Goal: Task Accomplishment & Management: Complete application form

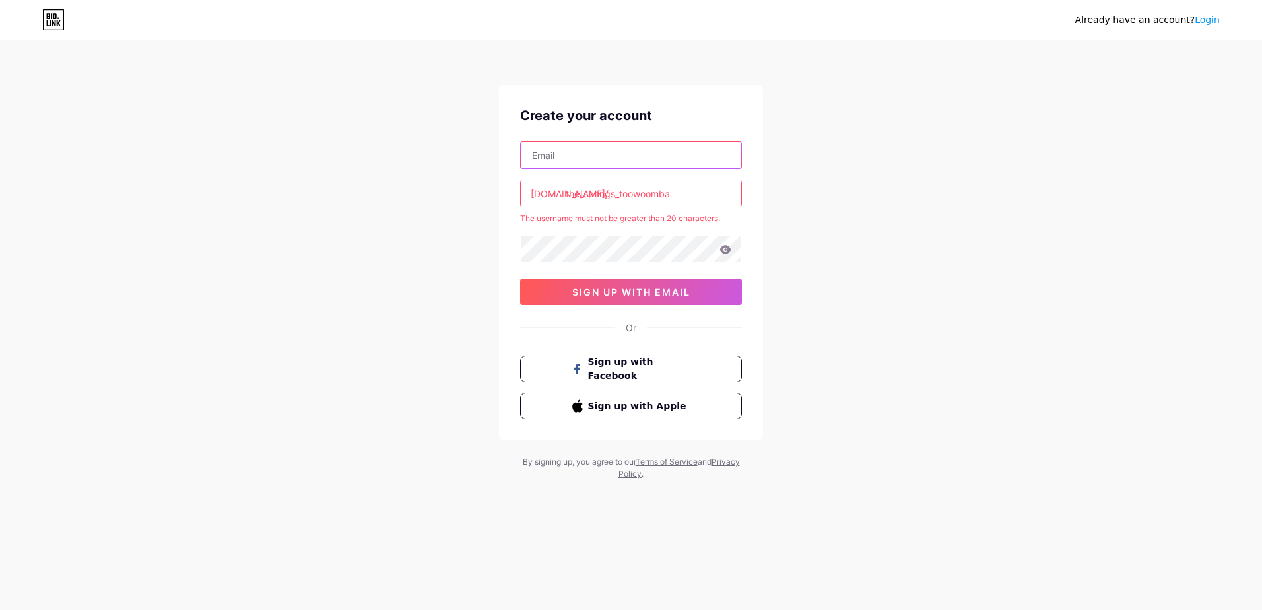
click at [559, 150] on input "text" at bounding box center [631, 155] width 220 height 26
type input "[PERSON_NAME][EMAIL_ADDRESS][DOMAIN_NAME]"
click at [587, 194] on input "the_springs_toowoomba" at bounding box center [631, 193] width 220 height 26
click at [585, 194] on input "the_springs_toowoomba" at bounding box center [631, 193] width 220 height 26
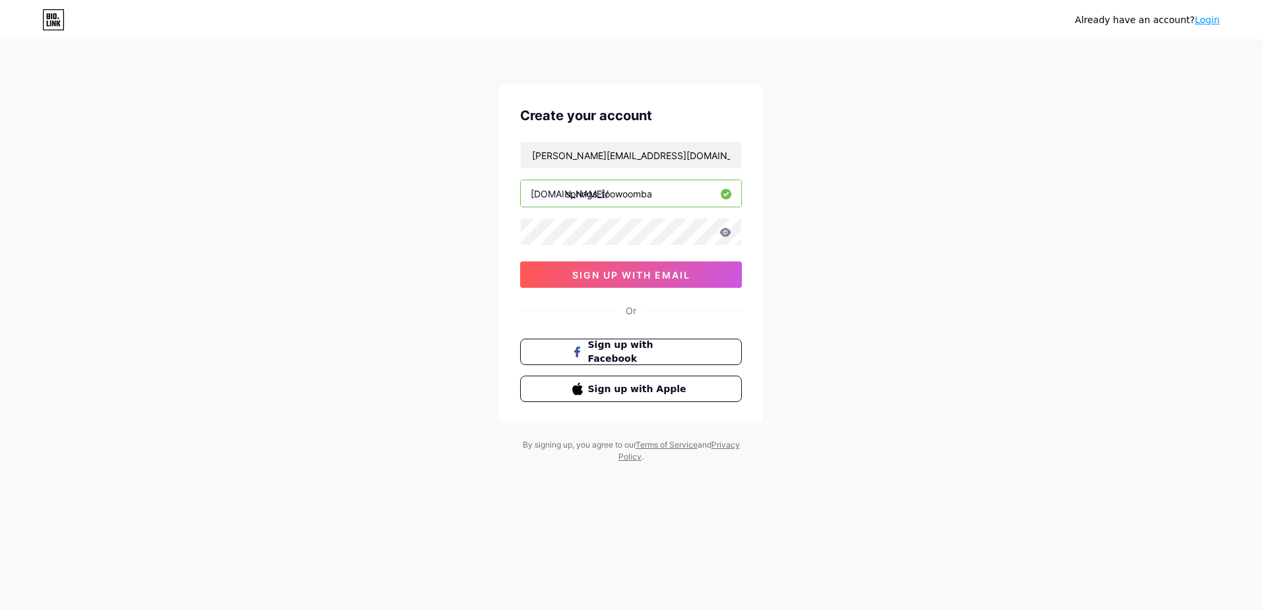
type input "springs_toowoomba"
click at [647, 269] on span "sign up with email" at bounding box center [631, 274] width 118 height 11
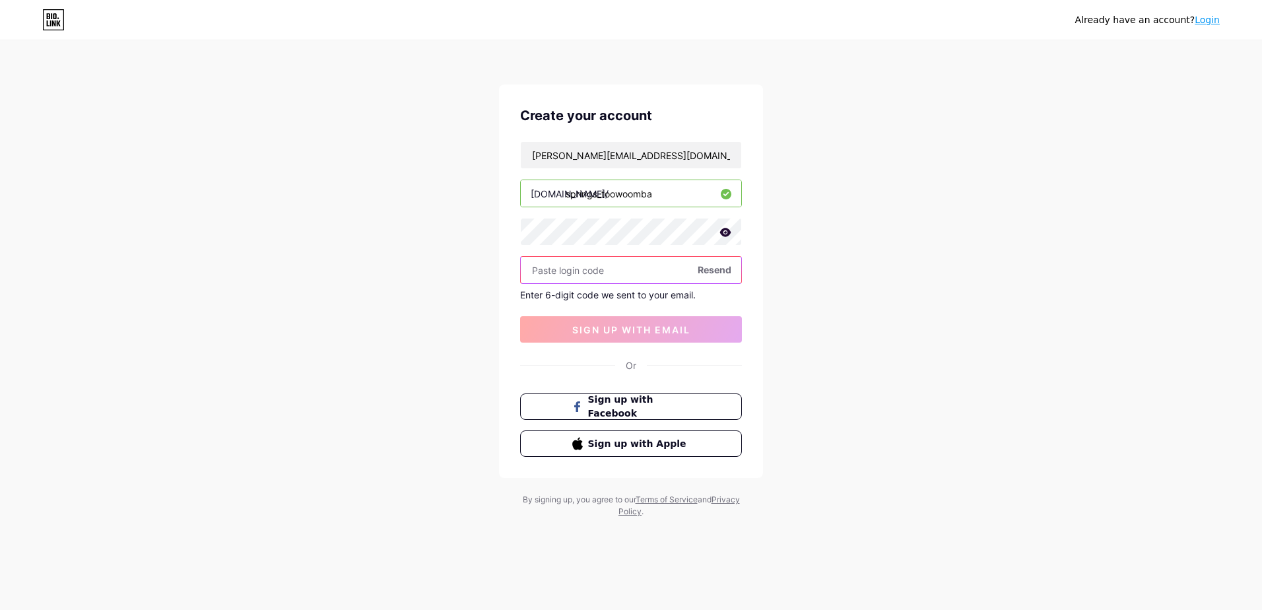
click at [575, 269] on input "text" at bounding box center [631, 270] width 220 height 26
type input "872919"
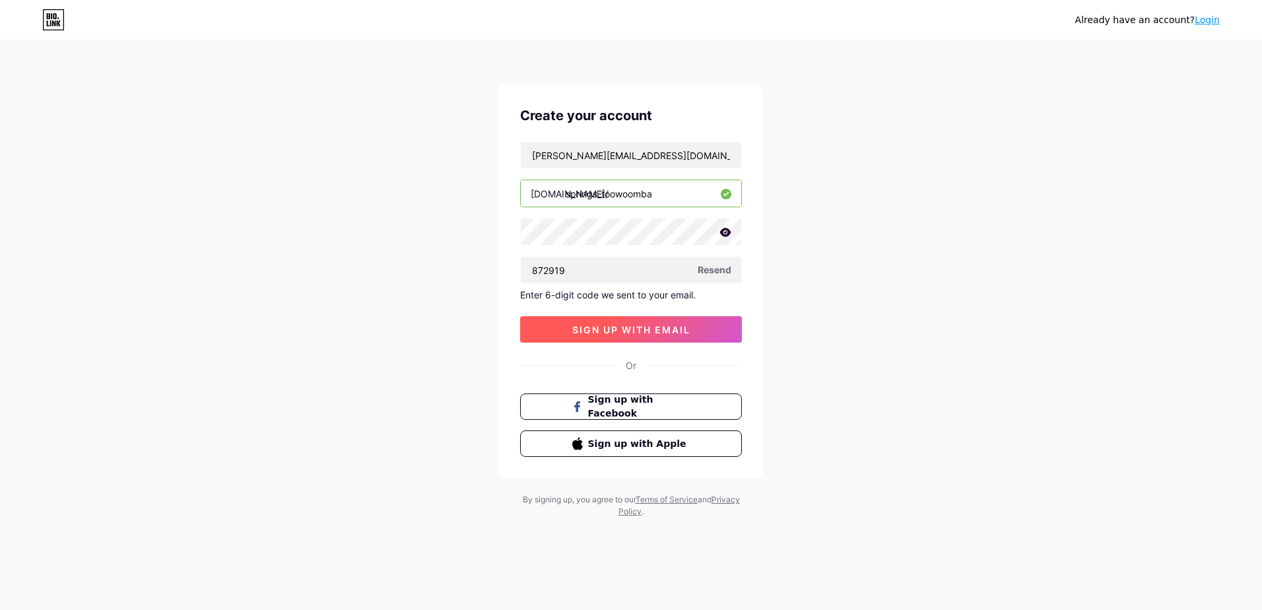
click at [665, 326] on span "sign up with email" at bounding box center [631, 329] width 118 height 11
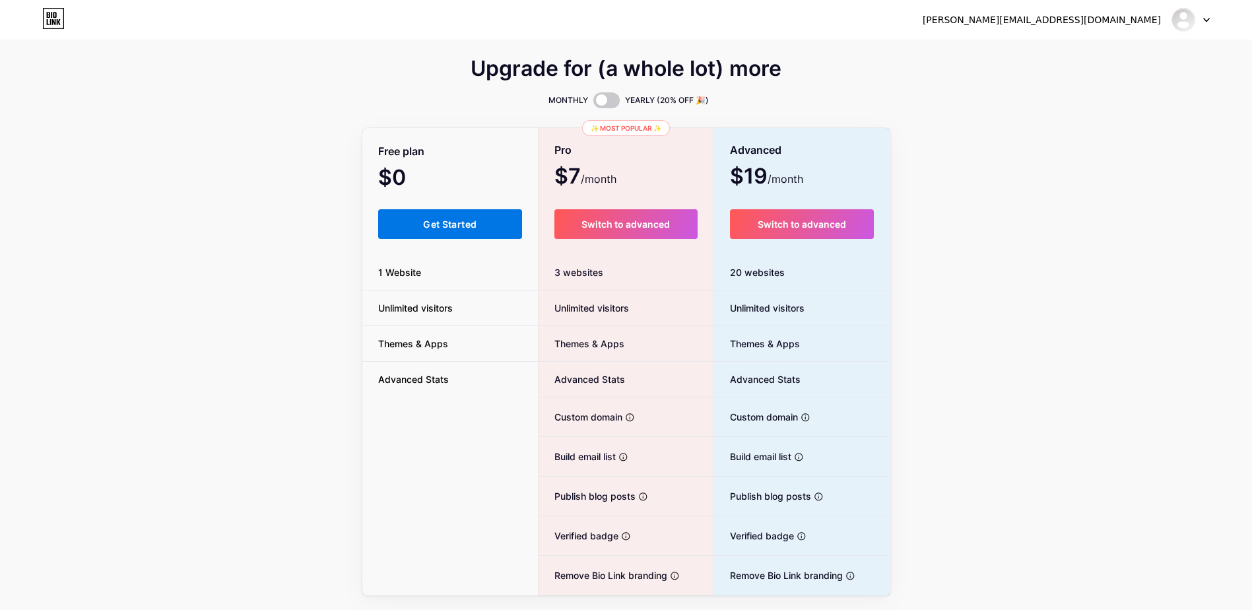
click at [440, 224] on span "Get Started" at bounding box center [449, 223] width 53 height 11
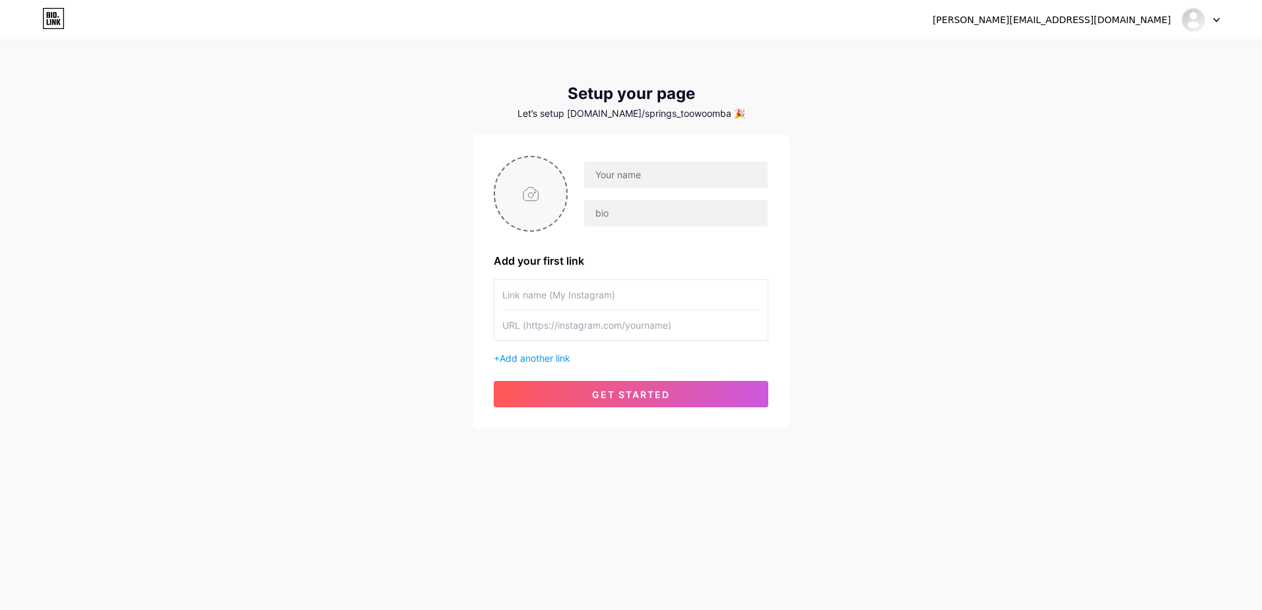
click at [533, 194] on input "file" at bounding box center [530, 193] width 71 height 73
type input "C:\fakepath\THE SPRINGS LOGOv7.png"
click at [629, 174] on input "text" at bounding box center [675, 175] width 183 height 26
type input "The Springs Home and Garden"
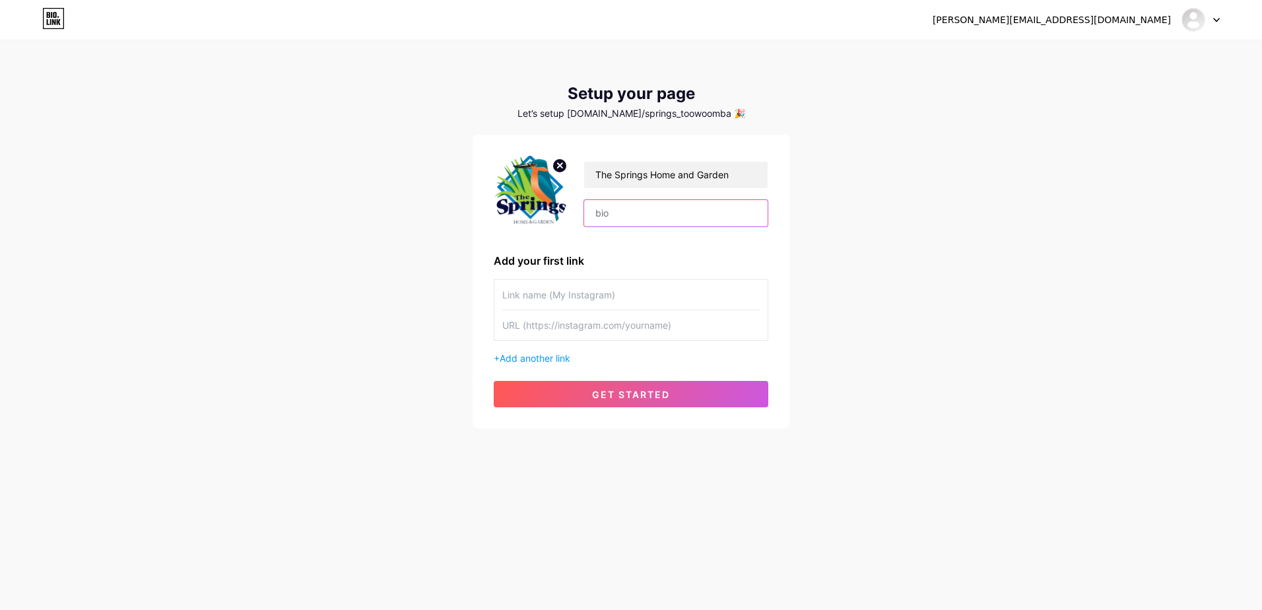
click at [606, 212] on input "text" at bounding box center [675, 213] width 183 height 26
paste input "Everything you need for your backyard under the one roof 🌵🌻🌿 Proudly a locally-…"
type input "Everything you need for your backyard under the one roof 🌵🌻🌿 Proudly a locally-…"
click at [569, 298] on input "text" at bounding box center [630, 295] width 257 height 30
click at [531, 292] on input "text" at bounding box center [630, 295] width 257 height 30
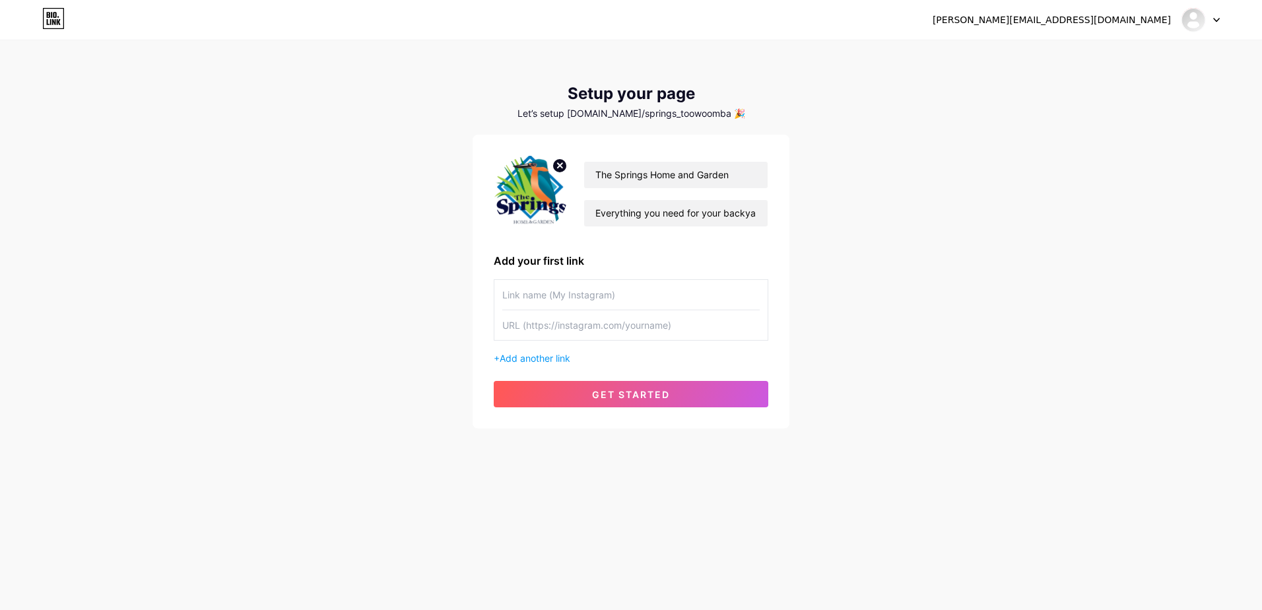
paste input "[URL][DOMAIN_NAME]"
type input "[URL][DOMAIN_NAME]"
click at [973, 209] on div "[PERSON_NAME][EMAIL_ADDRESS][DOMAIN_NAME] Dashboard Logout Setup your page Let’…" at bounding box center [631, 235] width 1262 height 471
click at [506, 358] on span "Add another link" at bounding box center [535, 357] width 71 height 11
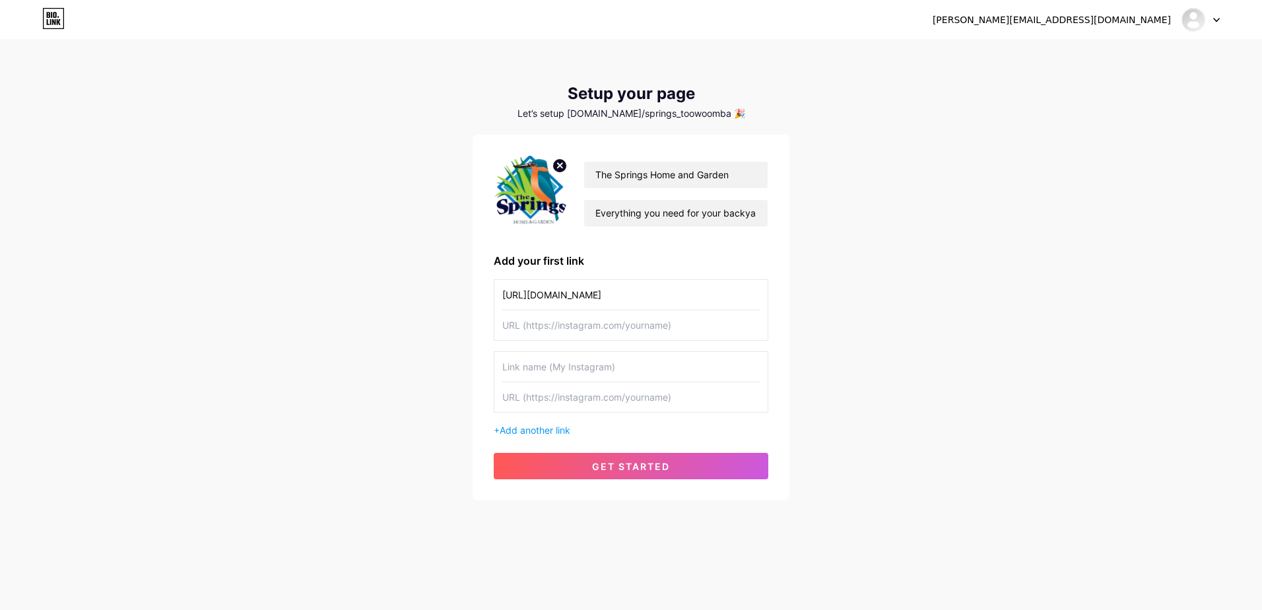
drag, startPoint x: 747, startPoint y: 292, endPoint x: 469, endPoint y: 302, distance: 278.6
click at [469, 302] on div "[PERSON_NAME][EMAIL_ADDRESS][DOMAIN_NAME] Dashboard Logout Setup your page Let’…" at bounding box center [631, 271] width 1262 height 542
type input "Instagram @the_springs_toowoomba"
click at [549, 327] on input "text" at bounding box center [630, 325] width 257 height 30
paste input "[URL][DOMAIN_NAME]"
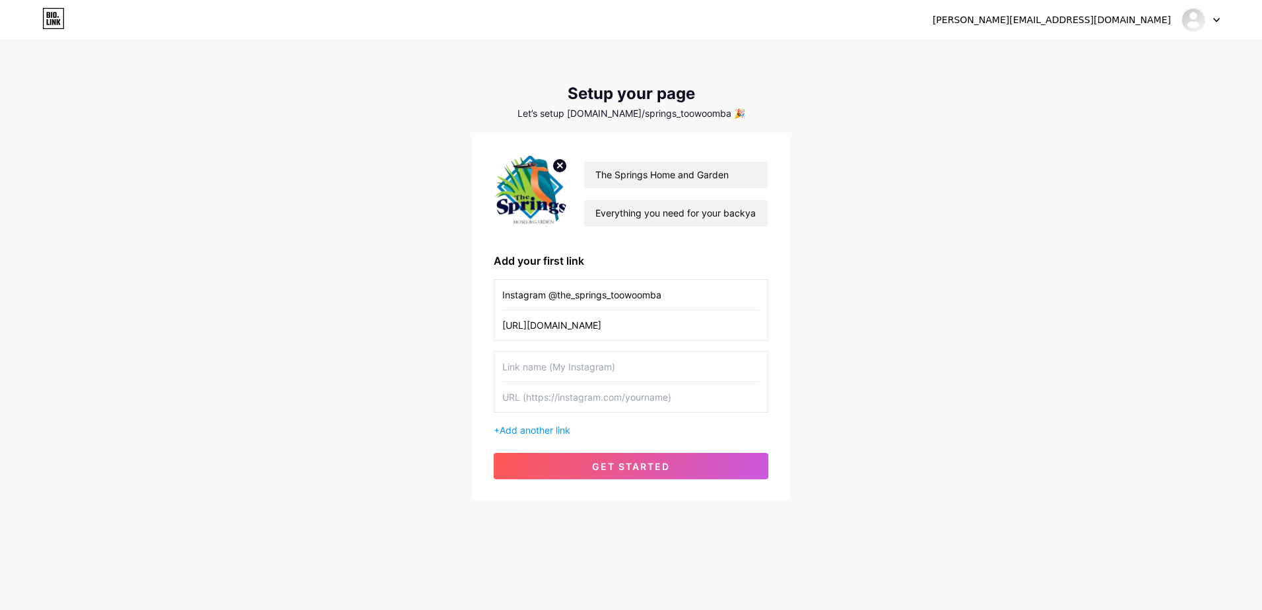
type input "[URL][DOMAIN_NAME]"
click at [950, 252] on div "[PERSON_NAME][EMAIL_ADDRESS][DOMAIN_NAME] Dashboard Logout Setup your page Let’…" at bounding box center [631, 271] width 1262 height 542
click at [654, 468] on span "get started" at bounding box center [631, 466] width 78 height 11
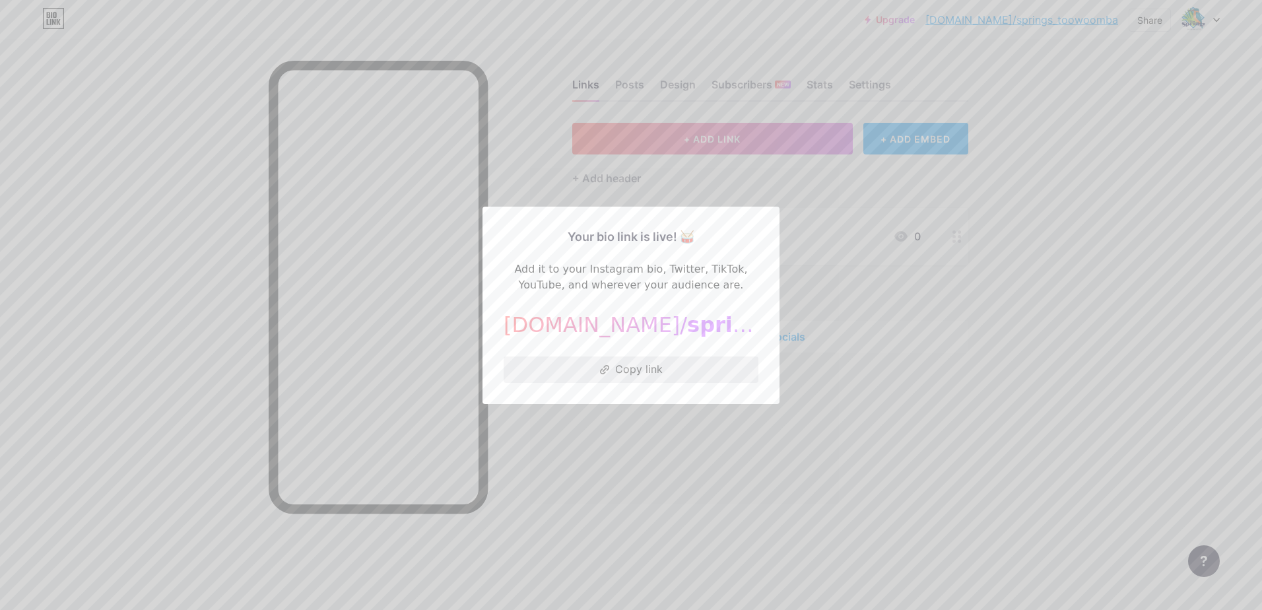
click at [626, 365] on button "Copy link" at bounding box center [631, 369] width 255 height 26
click at [1152, 191] on div at bounding box center [631, 305] width 1262 height 610
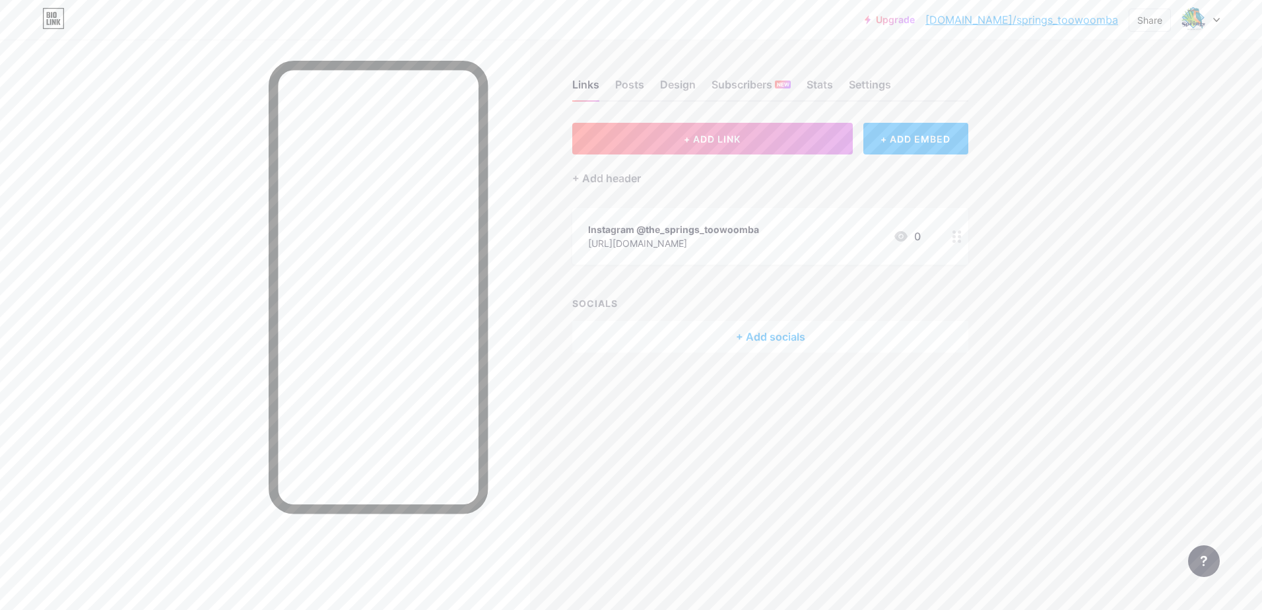
click at [942, 139] on div "+ ADD EMBED" at bounding box center [915, 139] width 105 height 32
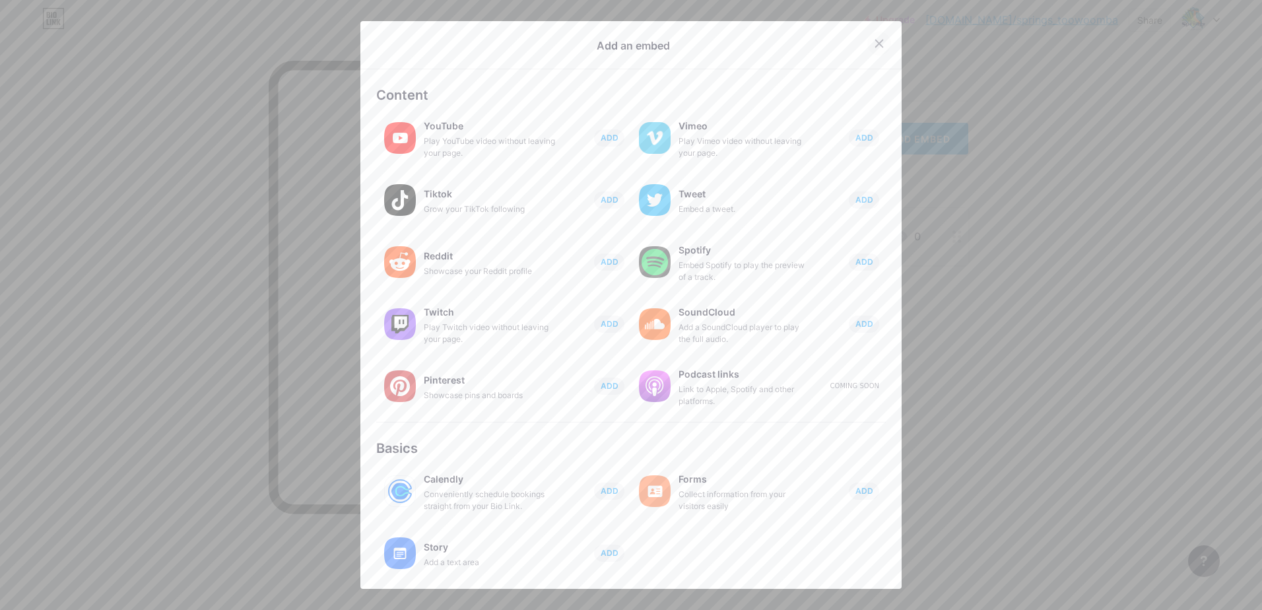
click at [874, 42] on icon at bounding box center [879, 43] width 11 height 11
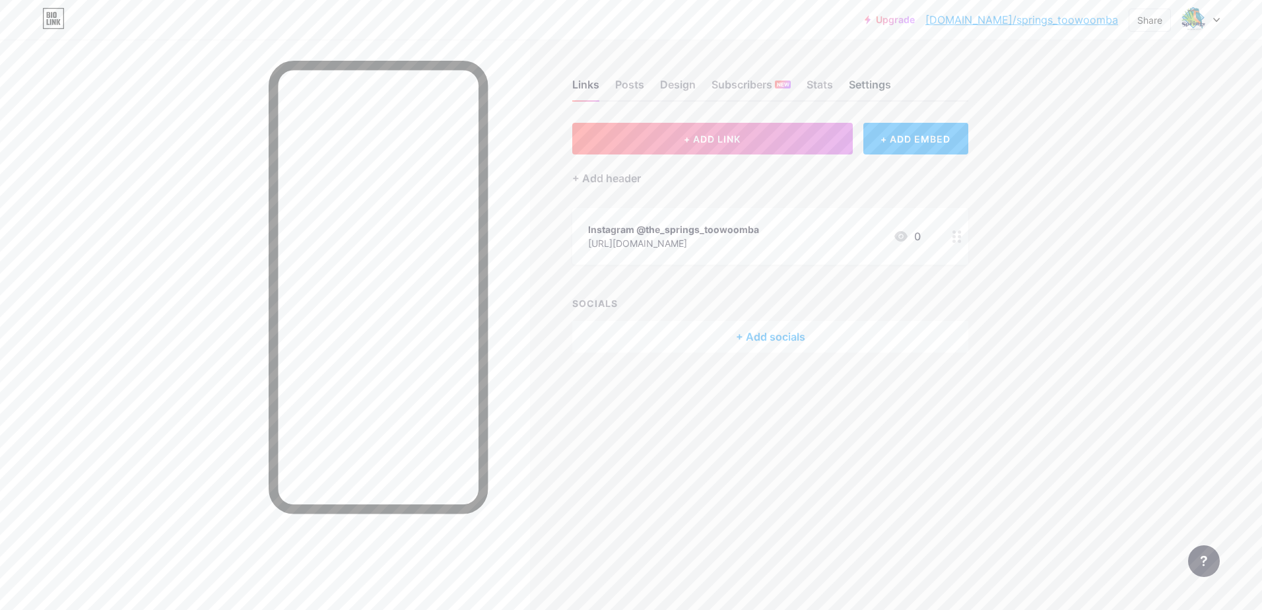
click at [881, 89] on div "Settings" at bounding box center [870, 89] width 42 height 24
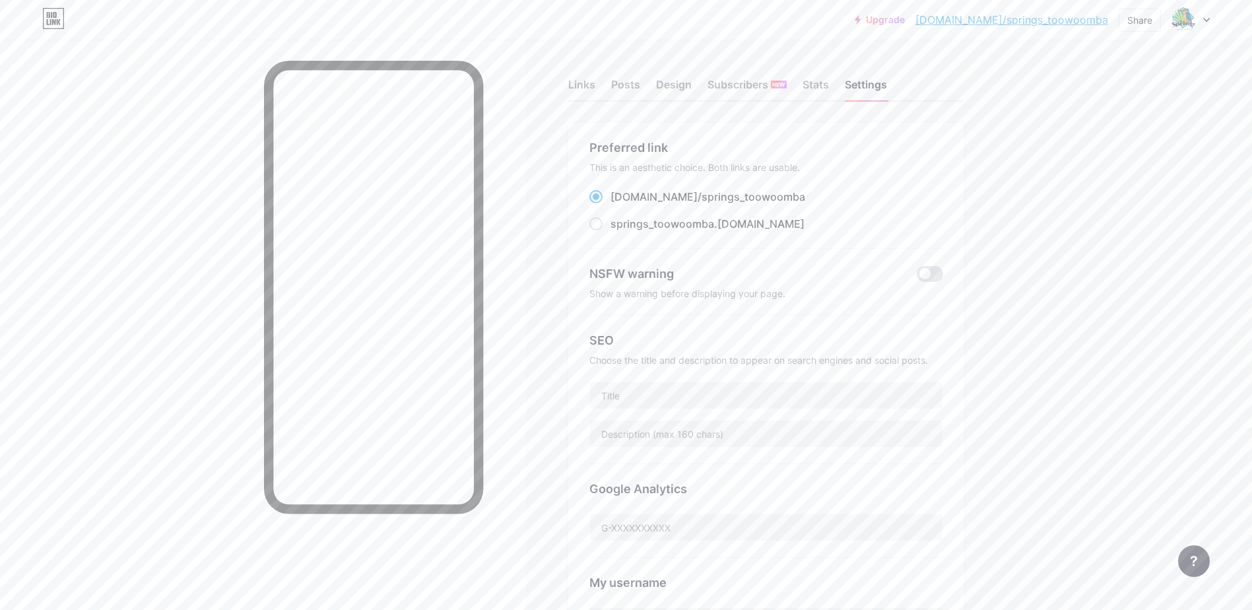
click at [1208, 19] on icon at bounding box center [1206, 19] width 5 height 3
click at [1110, 144] on link "Account settings" at bounding box center [1127, 150] width 164 height 36
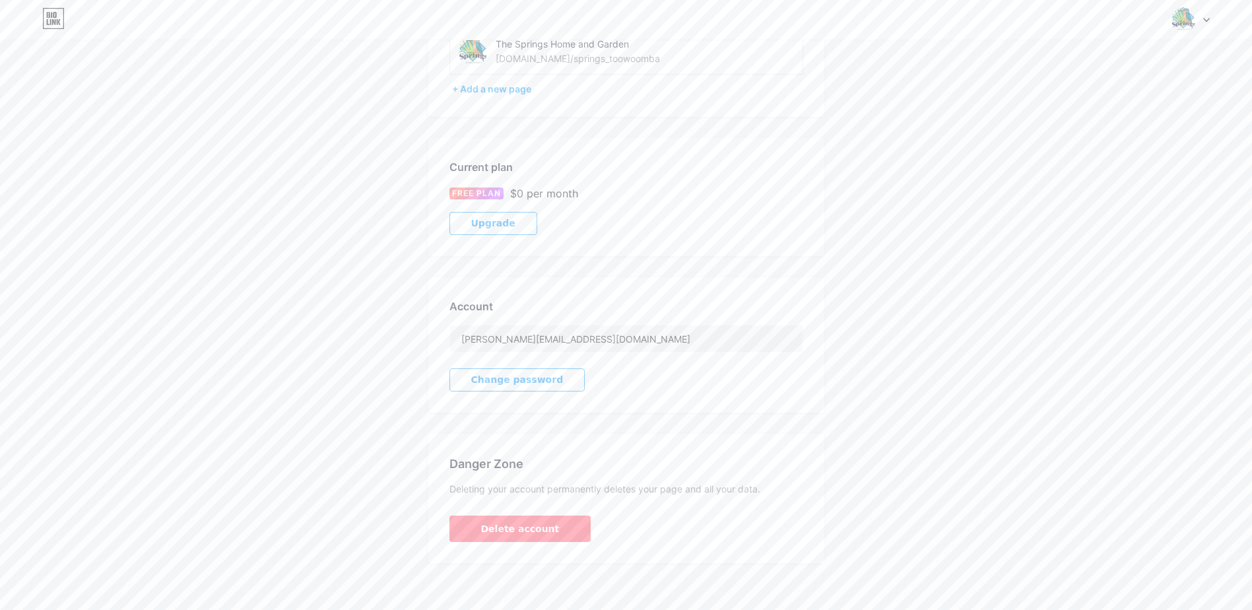
scroll to position [126, 0]
click at [499, 219] on span "Upgrade" at bounding box center [493, 217] width 44 height 11
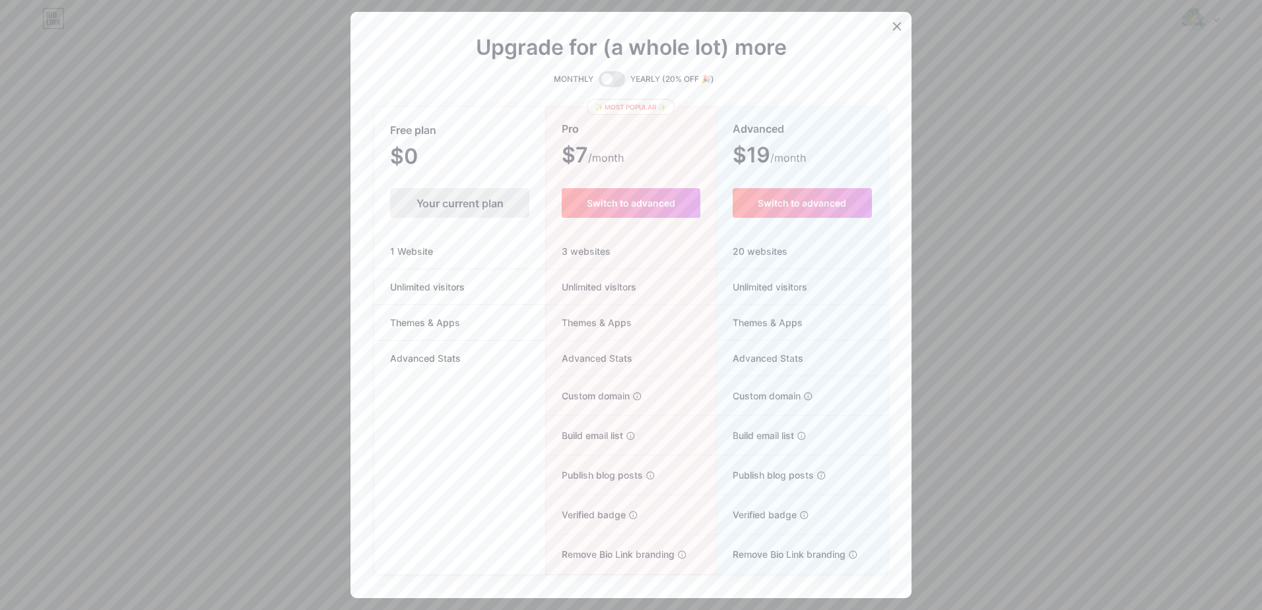
click at [894, 26] on icon at bounding box center [897, 26] width 11 height 11
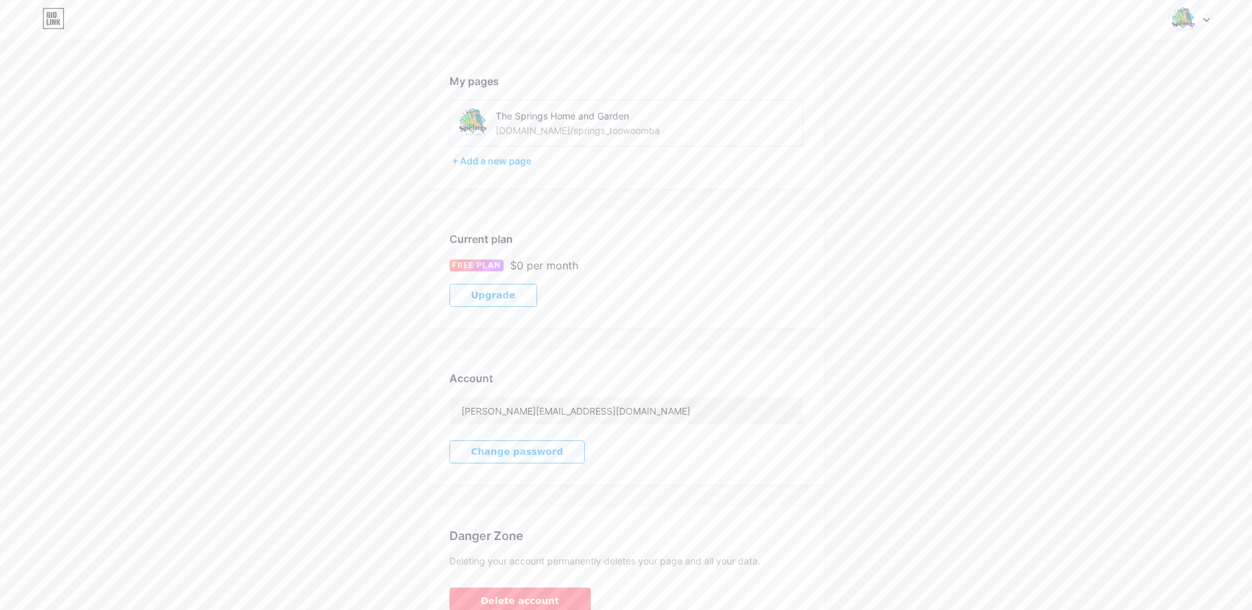
scroll to position [0, 0]
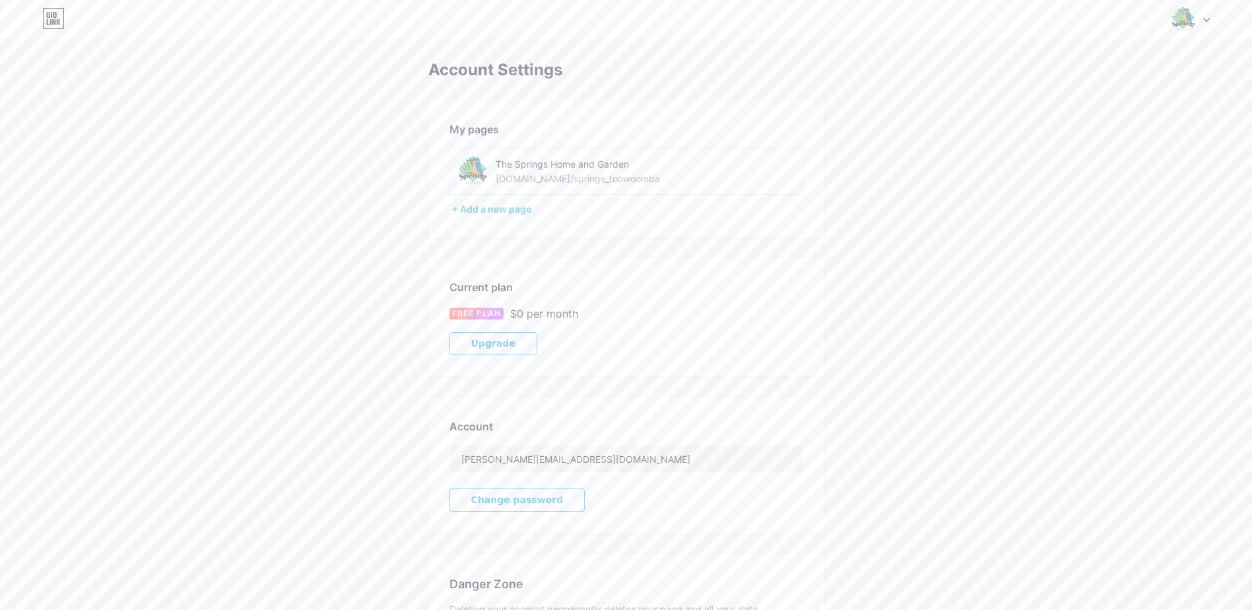
click at [1148, 387] on div "Account Settings My pages The Springs Home and Garden [DOMAIN_NAME]/springs_too…" at bounding box center [626, 372] width 1252 height 622
